Goal: Information Seeking & Learning: Find specific fact

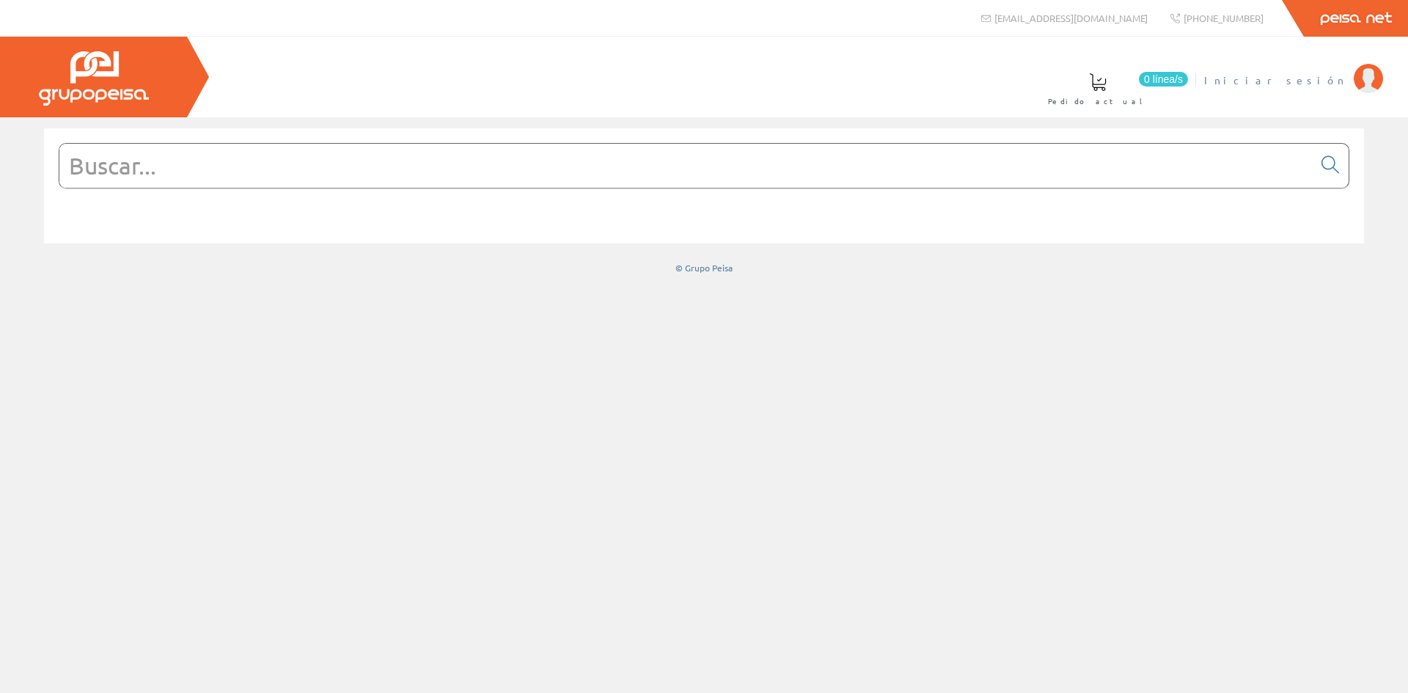
click at [1309, 81] on span "Iniciar sesión" at bounding box center [1275, 80] width 142 height 15
click at [260, 185] on input "text" at bounding box center [686, 166] width 1254 height 44
paste input "[PERSON_NAME] Pulsador [PERSON_NAME] - 10A - 230V~ - [PERSON_NAME]"
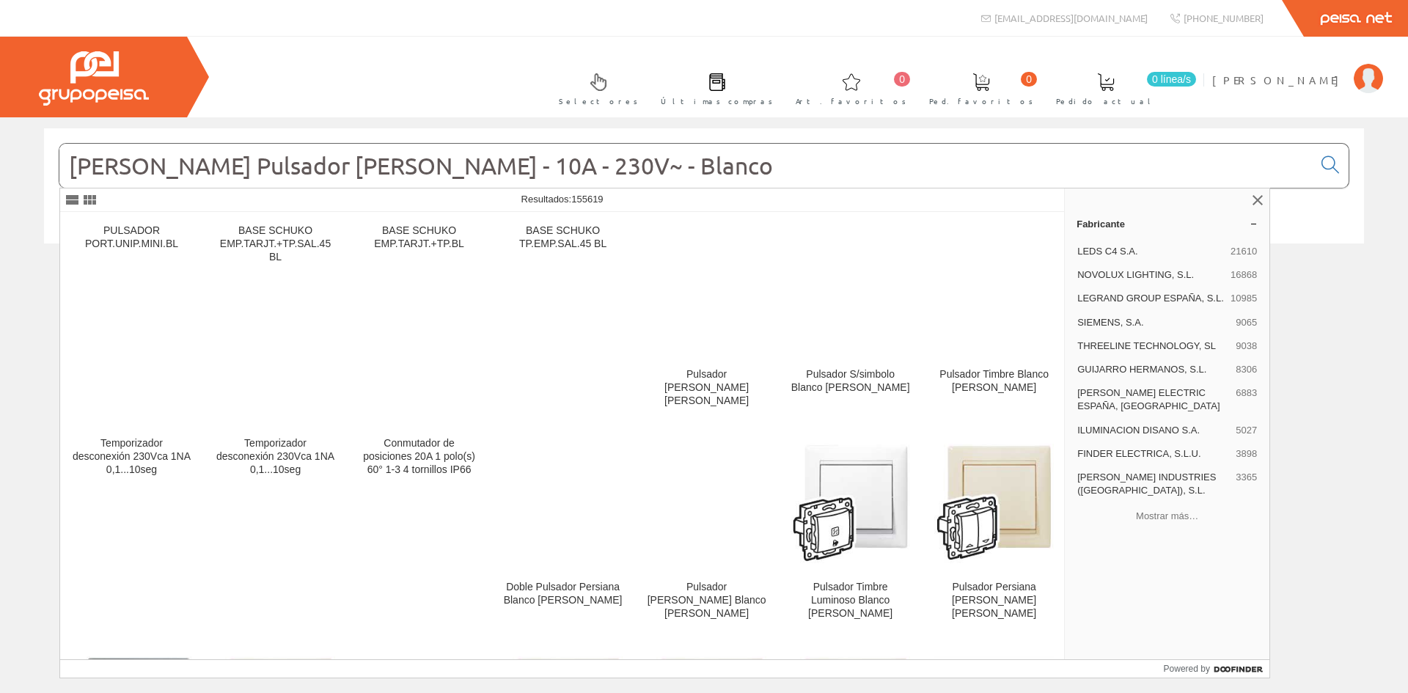
type input "[PERSON_NAME] Pulsador [PERSON_NAME] - 10A - 230V~ - [PERSON_NAME]"
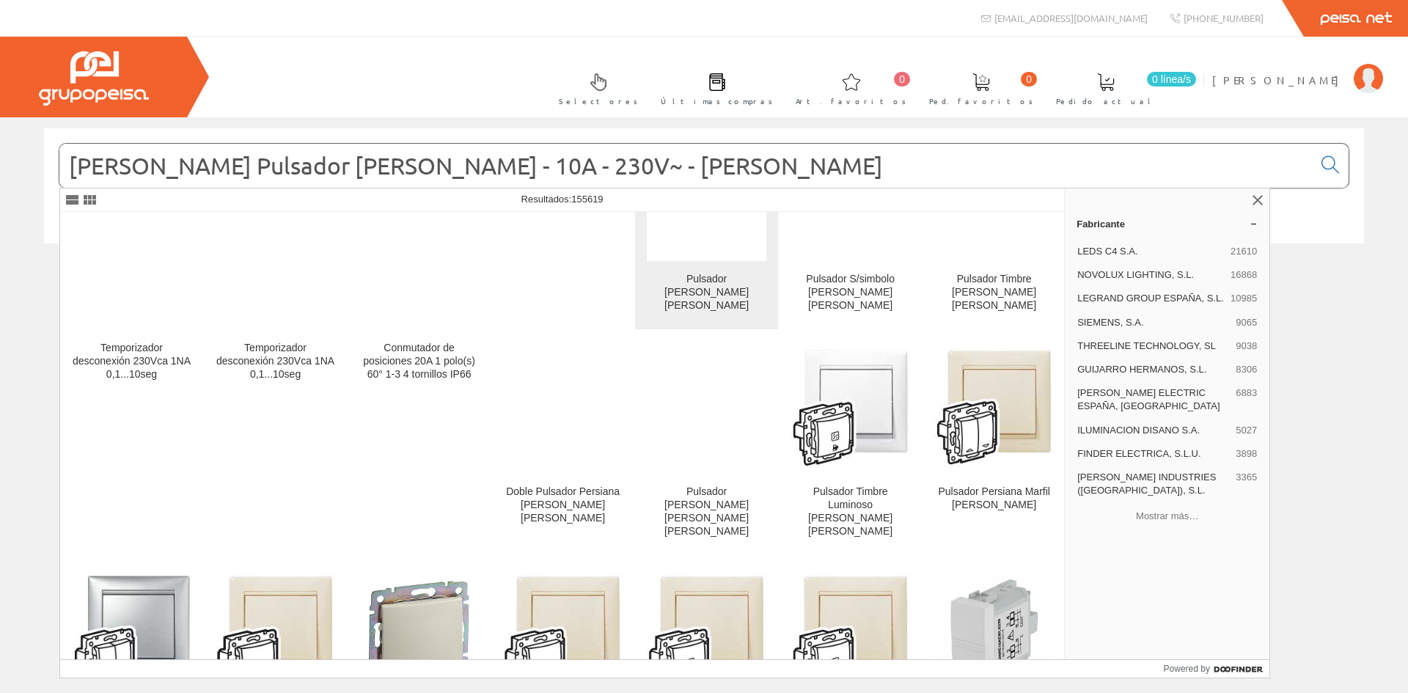
scroll to position [220, 0]
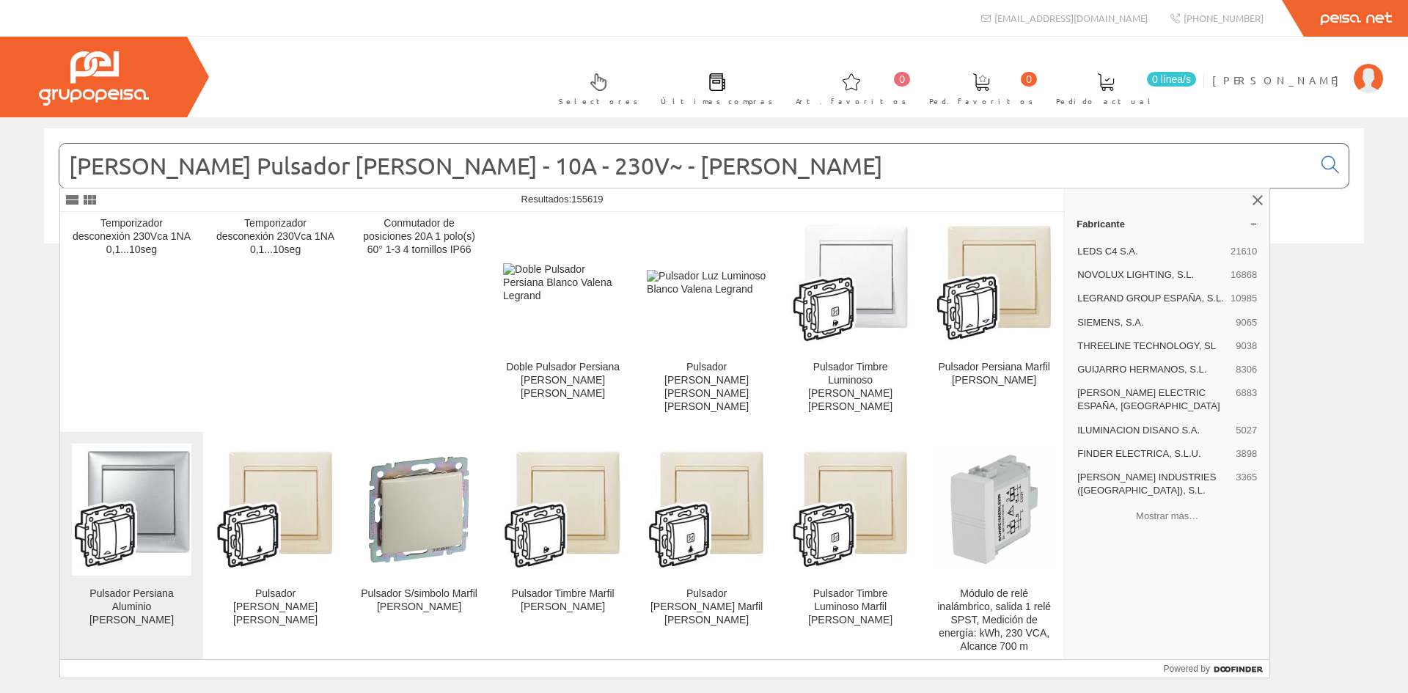
click at [123, 513] on img at bounding box center [132, 510] width 120 height 120
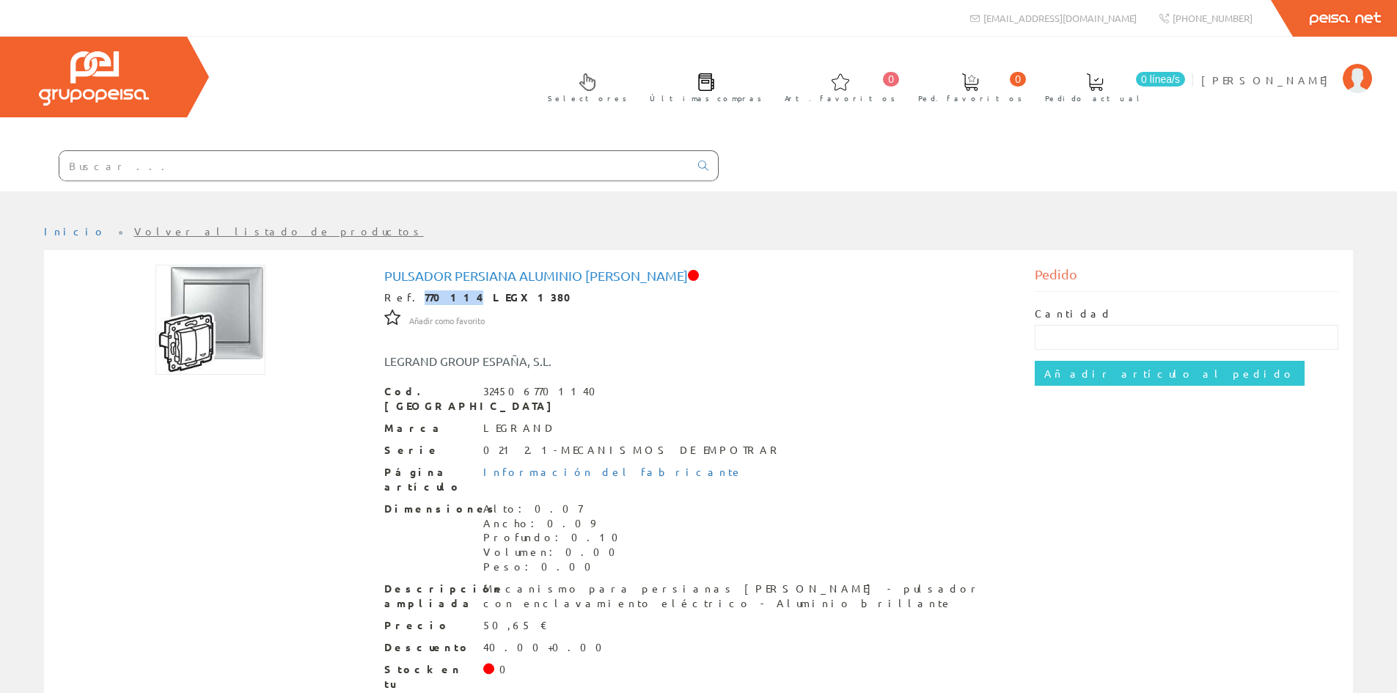
drag, startPoint x: 439, startPoint y: 298, endPoint x: 406, endPoint y: 292, distance: 32.8
click at [425, 292] on strong "770114 LEGX1380" at bounding box center [503, 296] width 156 height 13
copy strong "770114"
click at [279, 163] on input "text" at bounding box center [374, 165] width 630 height 29
paste input "774407"
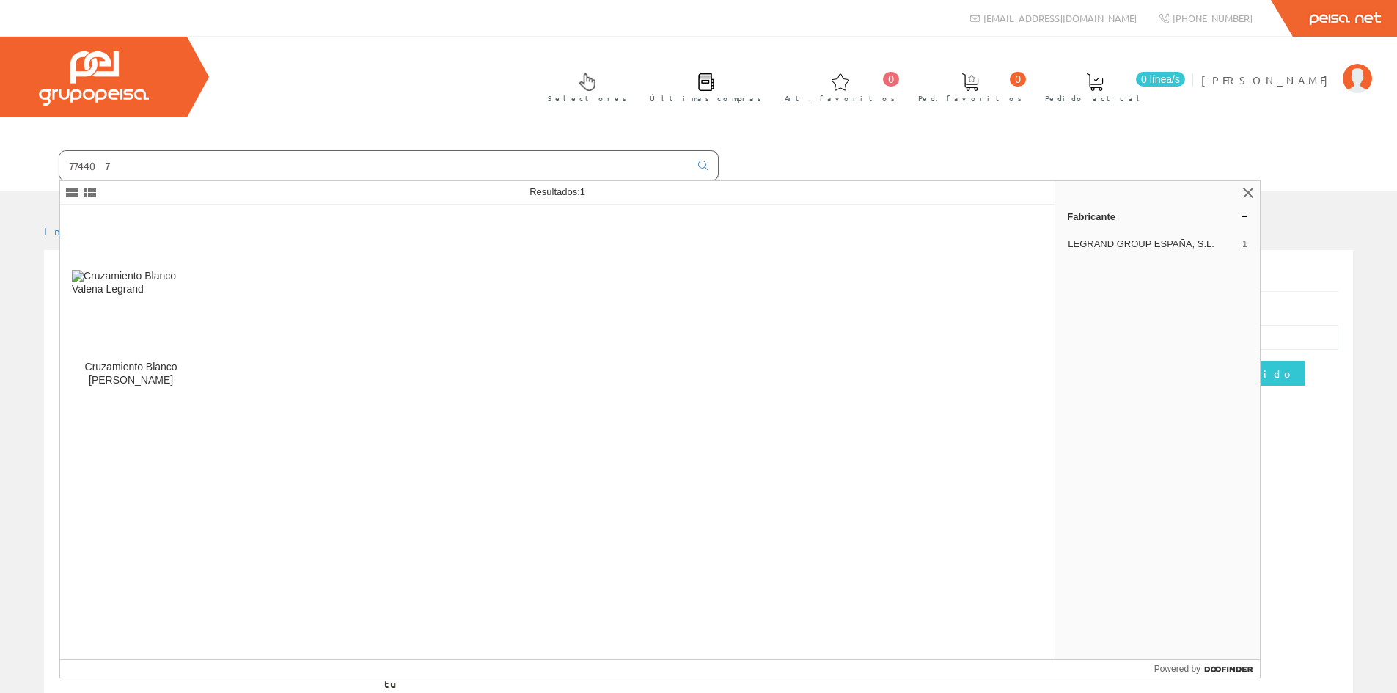
type input "774407"
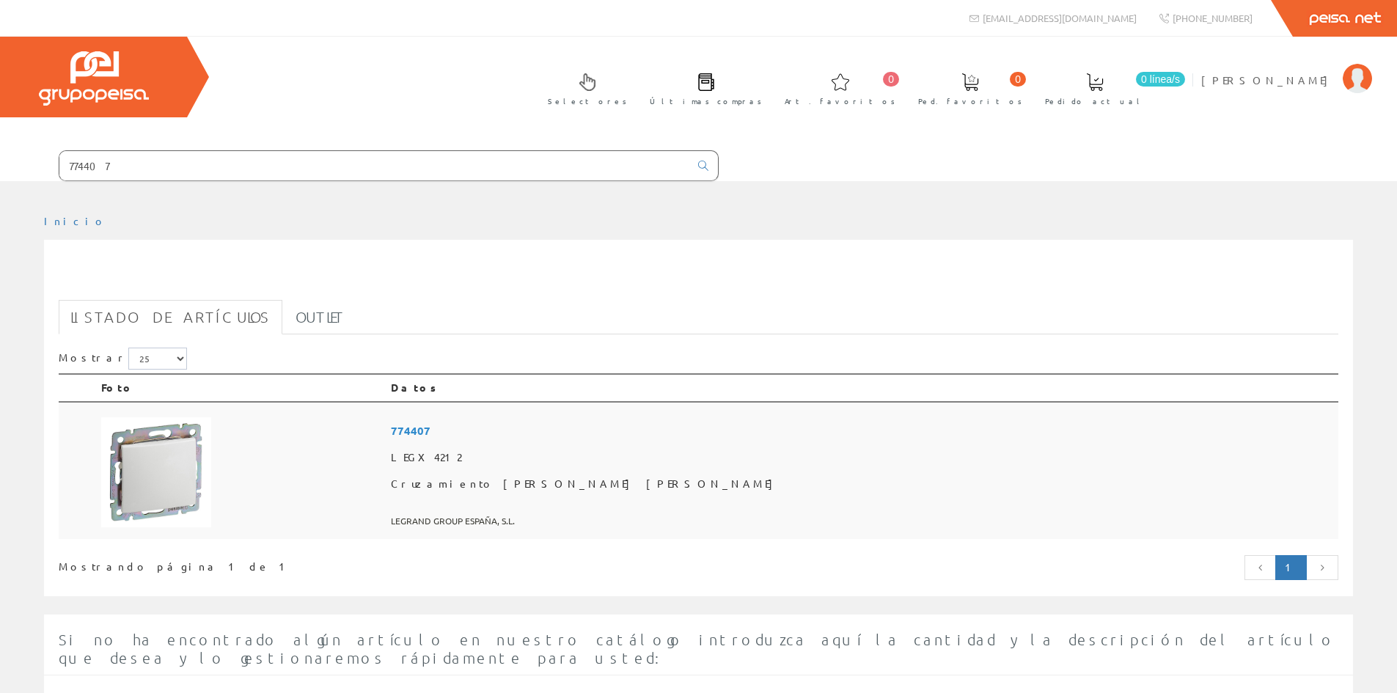
click at [632, 435] on span "774407" at bounding box center [862, 430] width 942 height 27
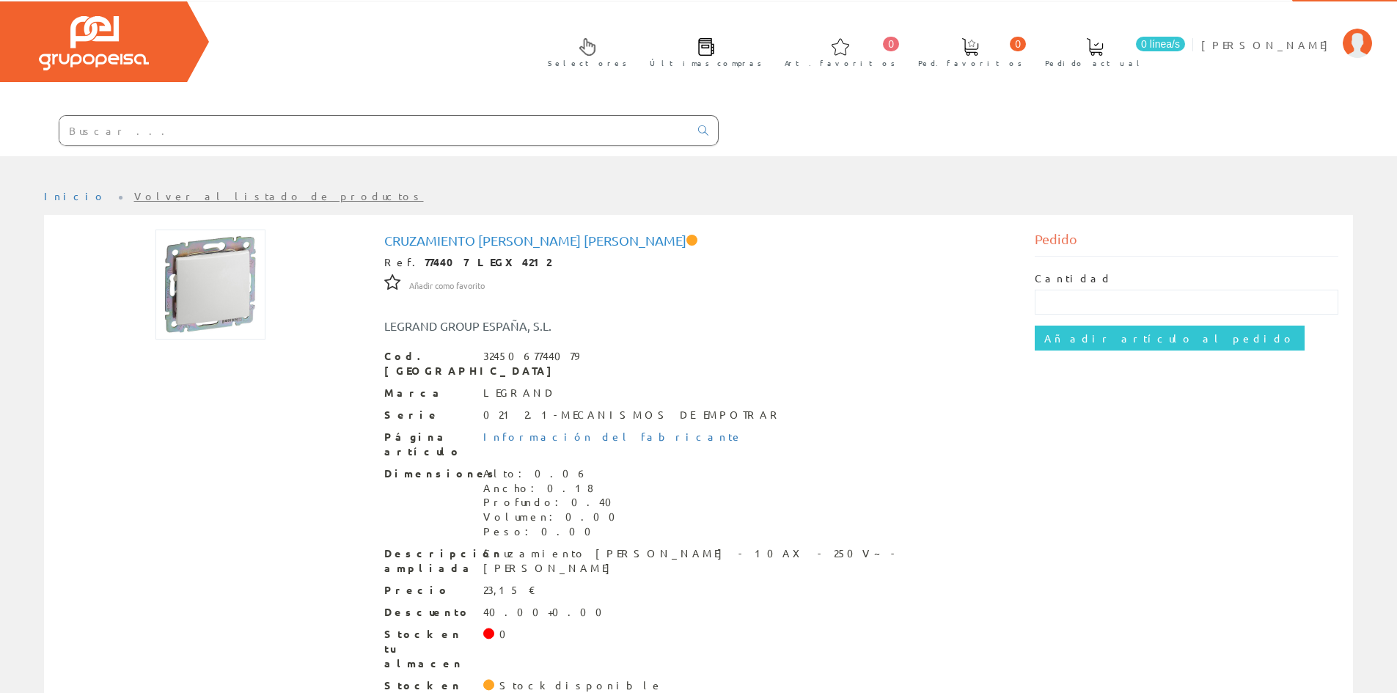
scroll to position [54, 0]
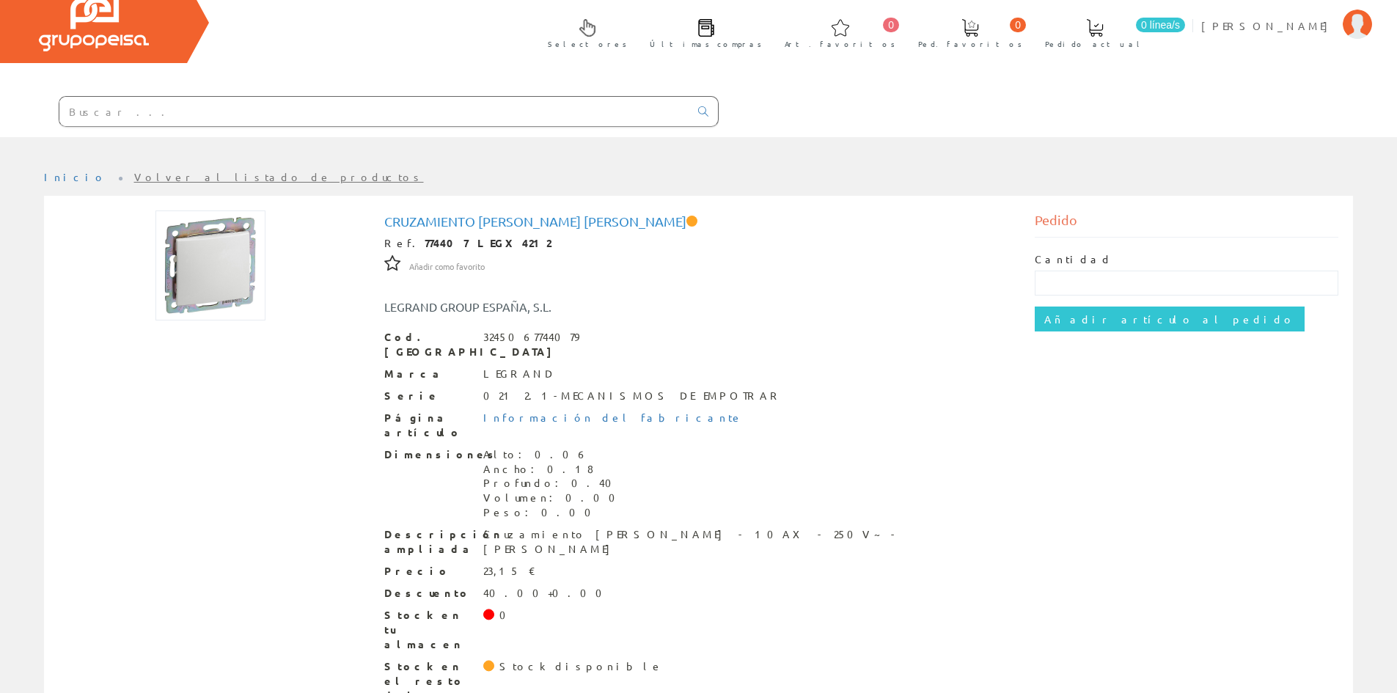
click at [202, 98] on input "text" at bounding box center [374, 111] width 630 height 29
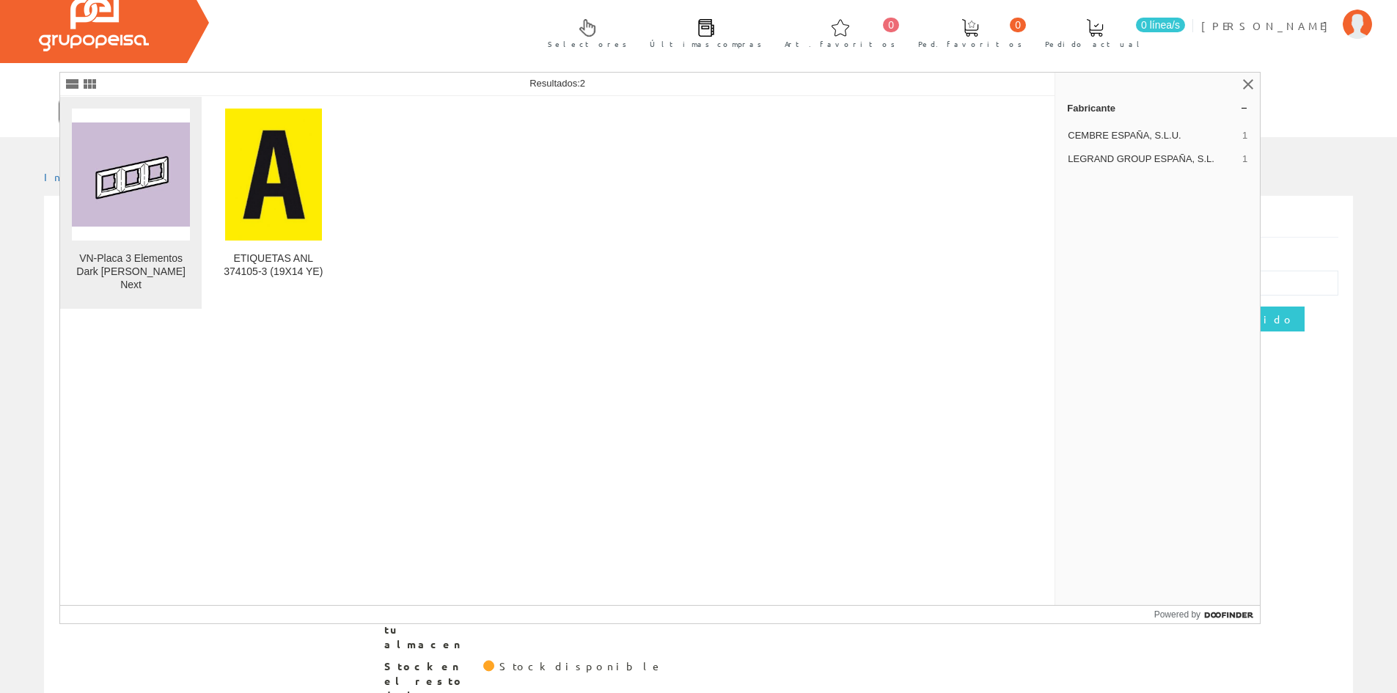
type input "741053"
click at [118, 164] on img at bounding box center [131, 174] width 118 height 105
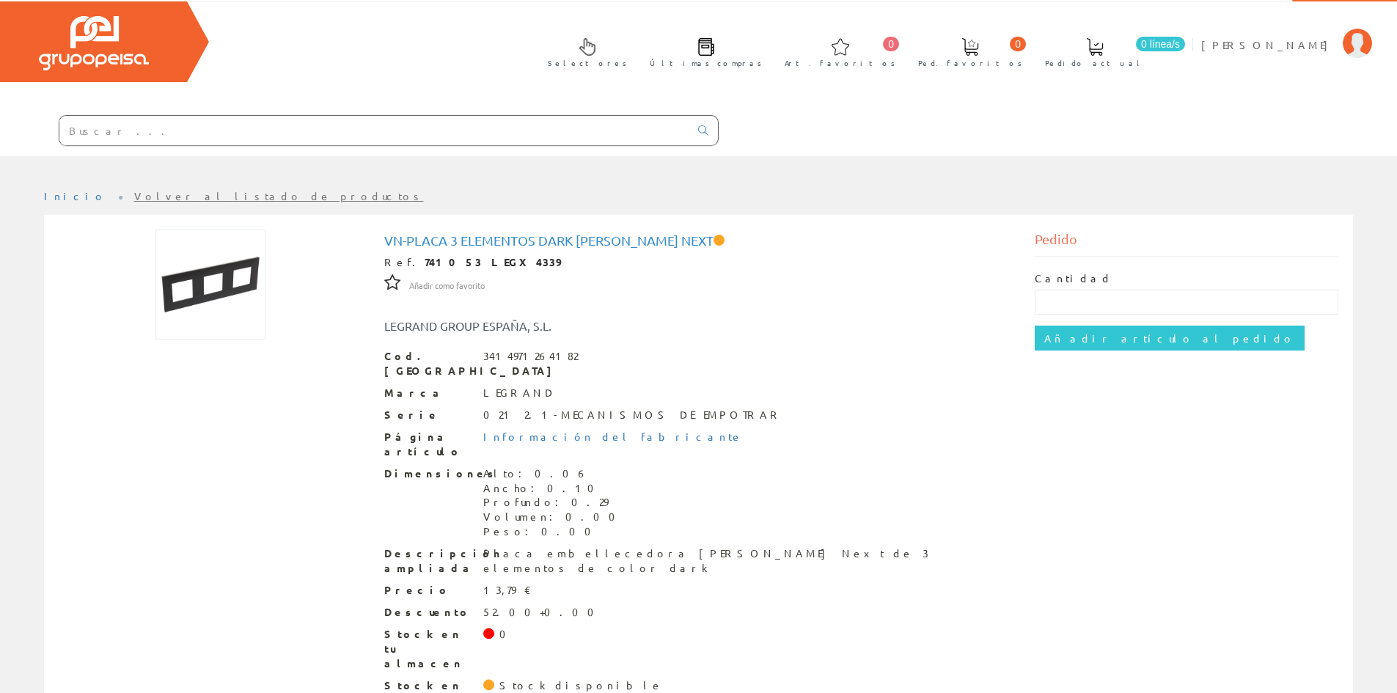
scroll to position [54, 0]
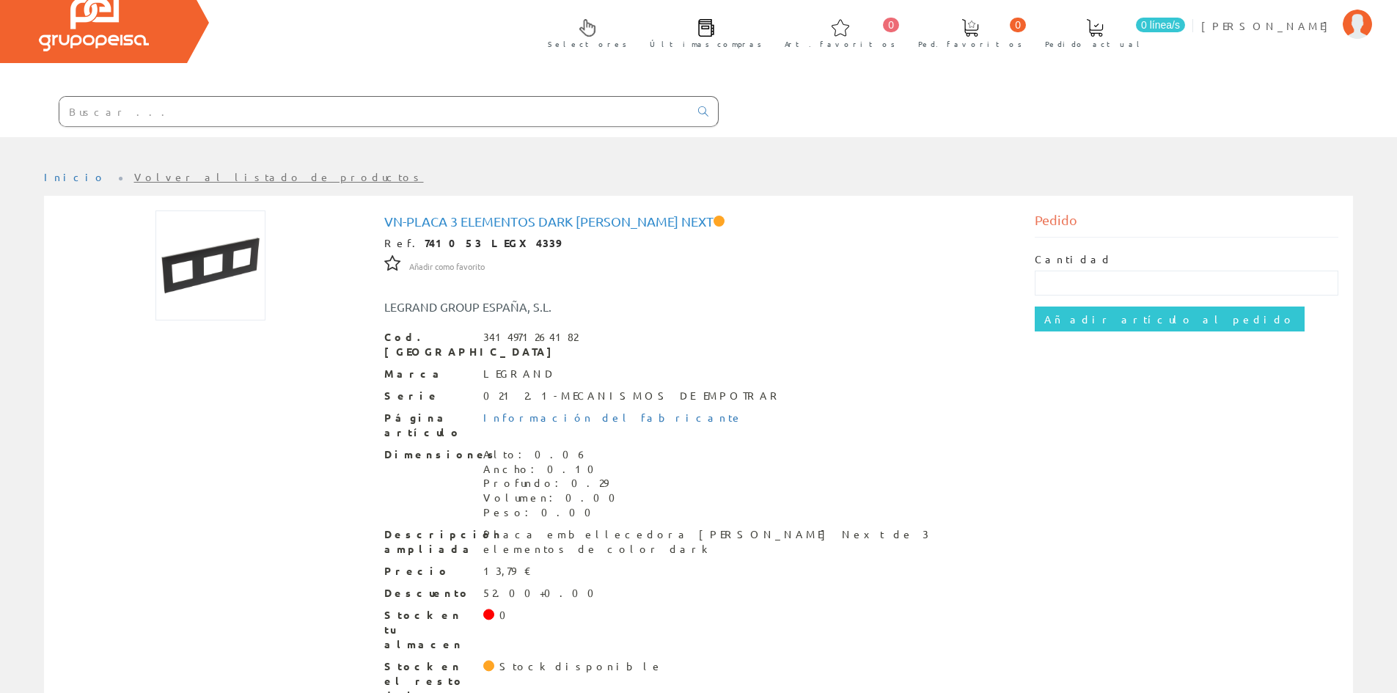
drag, startPoint x: 87, startPoint y: 92, endPoint x: 87, endPoint y: 106, distance: 14.0
click at [87, 93] on div at bounding box center [359, 112] width 719 height 50
click at [86, 109] on input "text" at bounding box center [374, 111] width 630 height 29
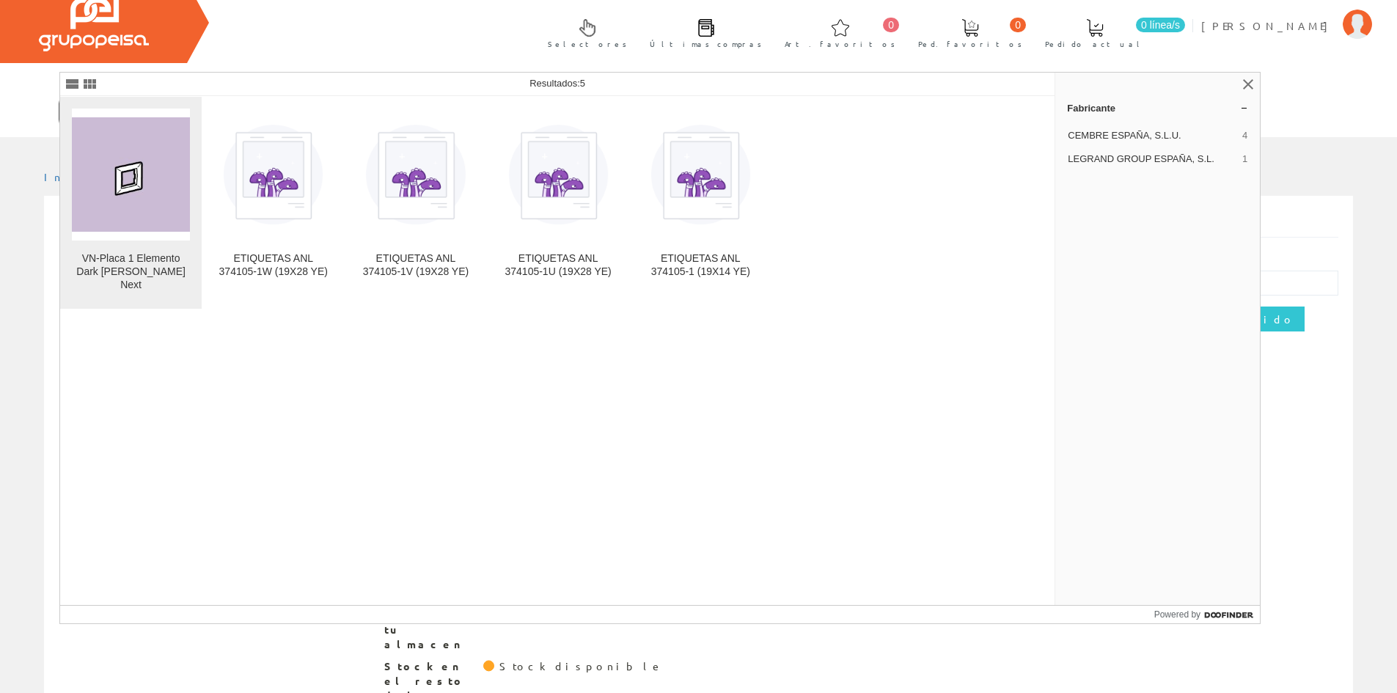
type input "741051"
click at [124, 140] on img at bounding box center [131, 174] width 118 height 114
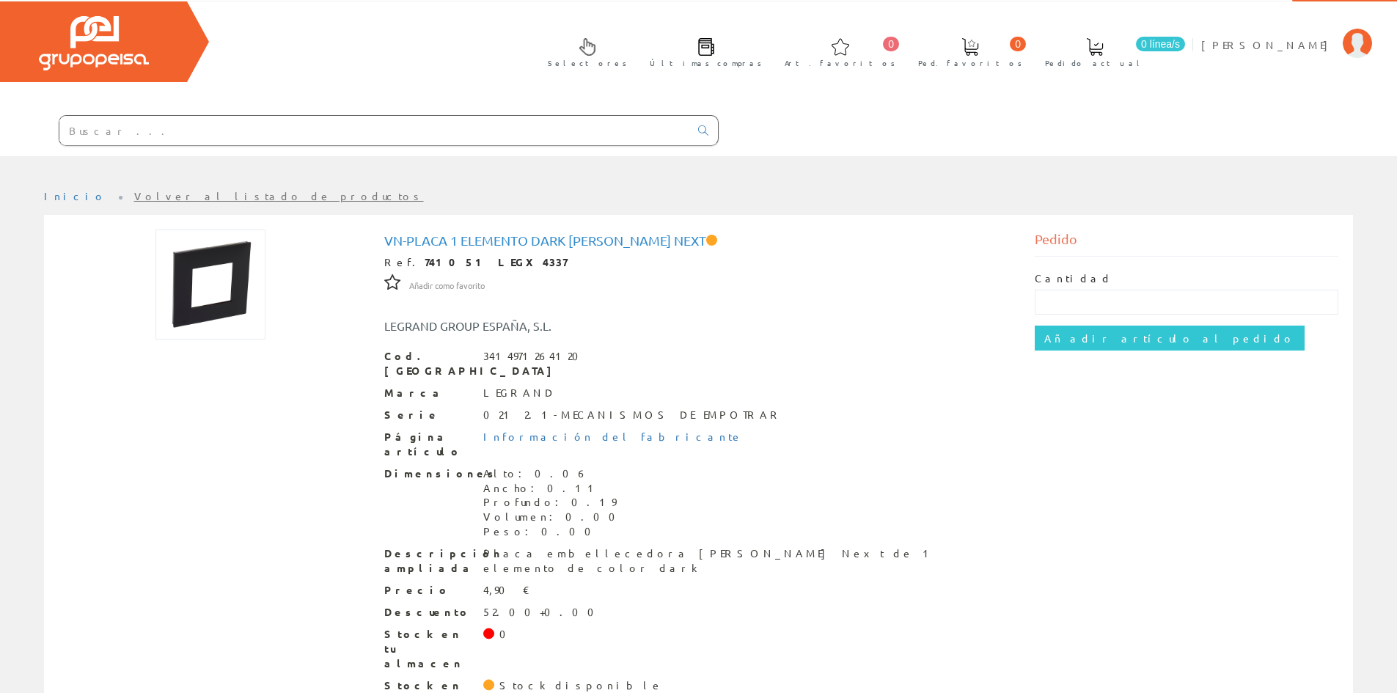
scroll to position [54, 0]
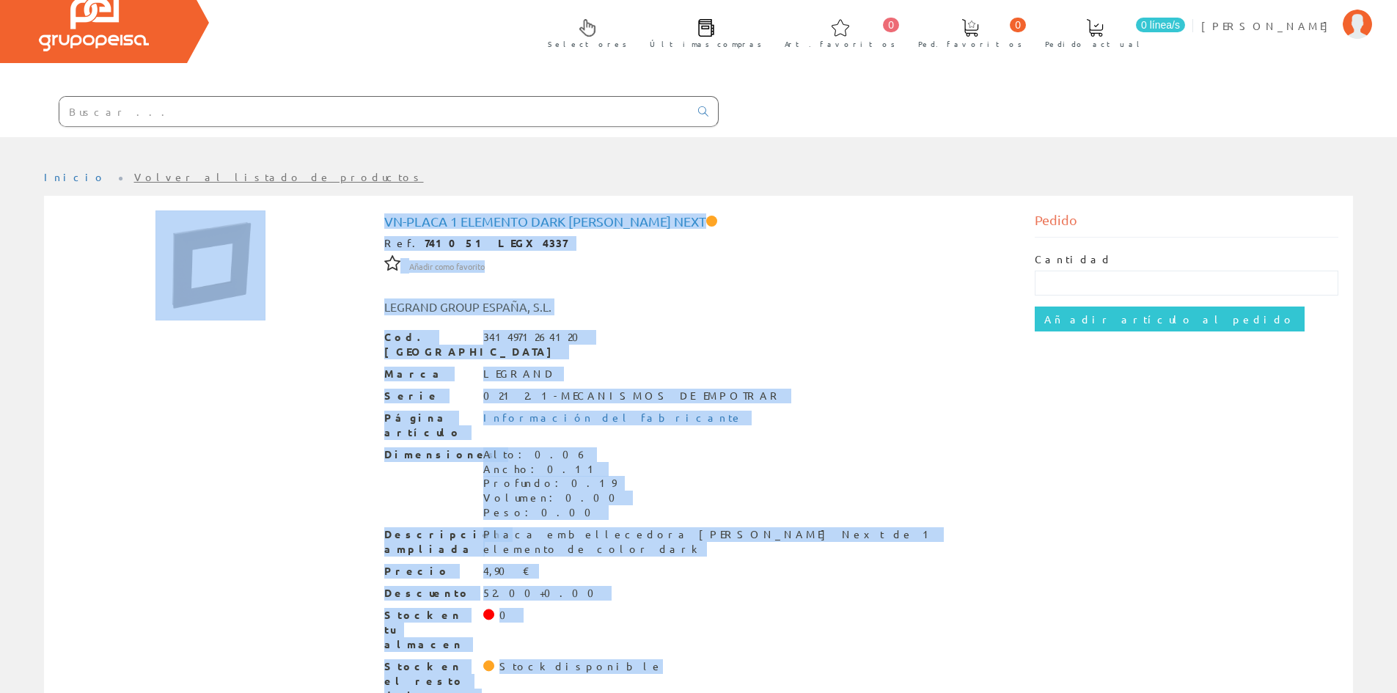
drag, startPoint x: 623, startPoint y: 637, endPoint x: 160, endPoint y: 234, distance: 614.1
click at [160, 234] on div "VN-Placa 1 Elemento Dark [PERSON_NAME] Next Ref. 741051 LEGX4337 Añadir como fa…" at bounding box center [699, 461] width 1302 height 500
drag, startPoint x: 710, startPoint y: 378, endPoint x: 792, endPoint y: 384, distance: 82.4
click at [710, 389] on div "Serie 021 2.1-MECANISMOS DE EMPOTRAR" at bounding box center [698, 396] width 629 height 15
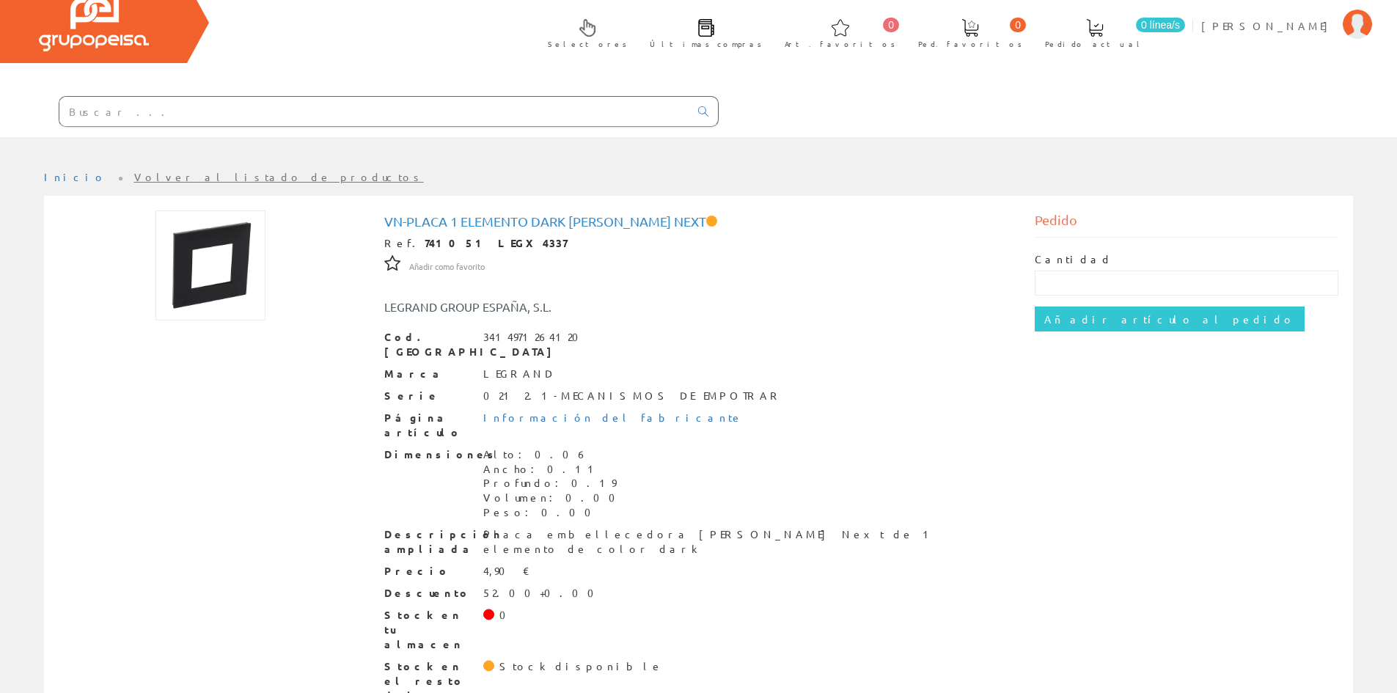
click at [155, 114] on input "text" at bounding box center [374, 111] width 630 height 29
click at [291, 150] on div at bounding box center [698, 148] width 1397 height 22
click at [164, 117] on input "text" at bounding box center [374, 111] width 630 height 29
